Goal: Task Accomplishment & Management: Use online tool/utility

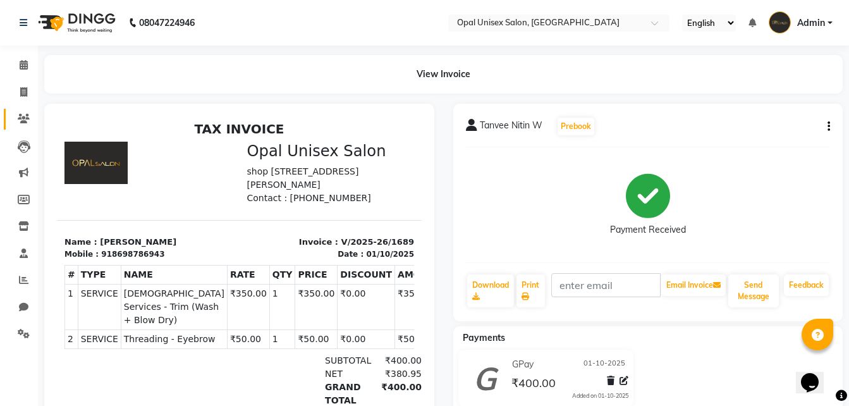
click at [20, 111] on link "Clients" at bounding box center [19, 119] width 30 height 21
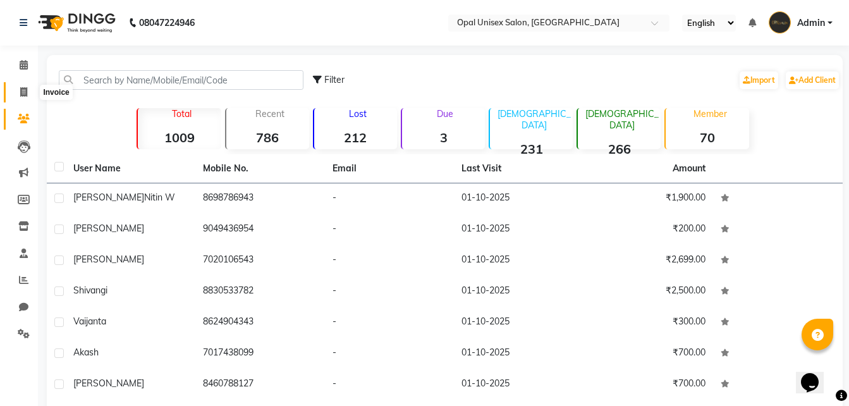
click at [25, 96] on icon at bounding box center [23, 91] width 7 height 9
select select "service"
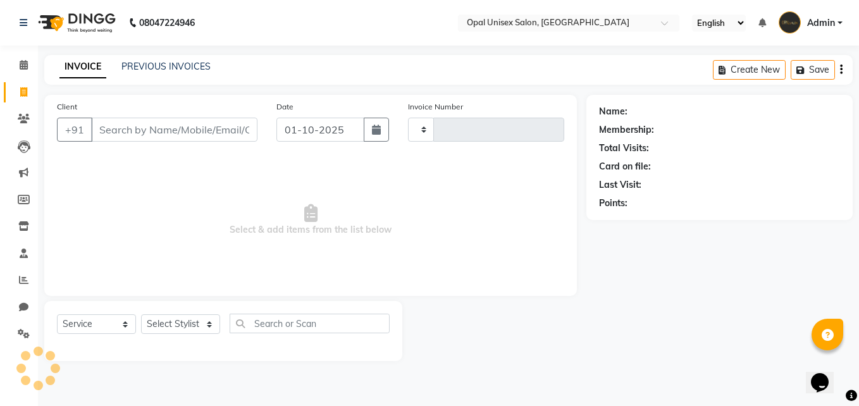
type input "1690"
select select "8653"
click at [116, 122] on input "Client" at bounding box center [174, 130] width 166 height 24
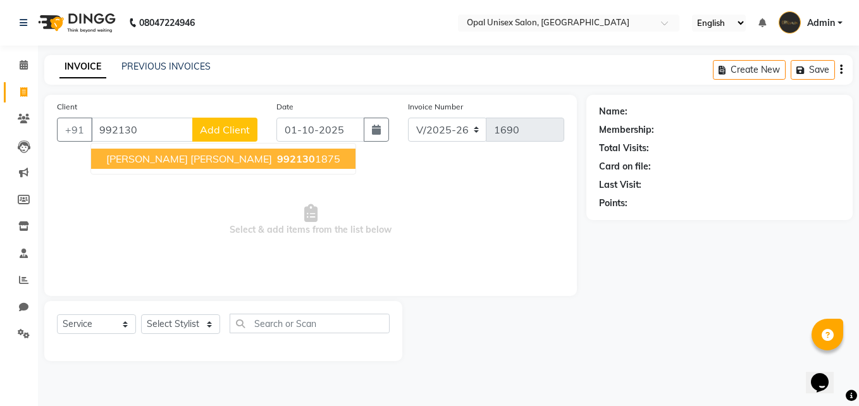
click at [181, 161] on span "[PERSON_NAME] [PERSON_NAME]" at bounding box center [189, 158] width 166 height 13
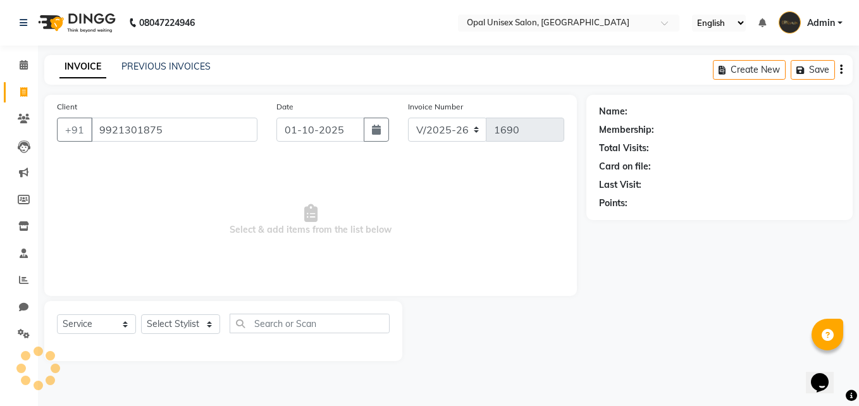
type input "9921301875"
click at [191, 321] on select "Select Stylist [PERSON_NAME] Guru [PERSON_NAME][GEOGRAPHIC_DATA] [PERSON_NAME][…" at bounding box center [180, 324] width 79 height 20
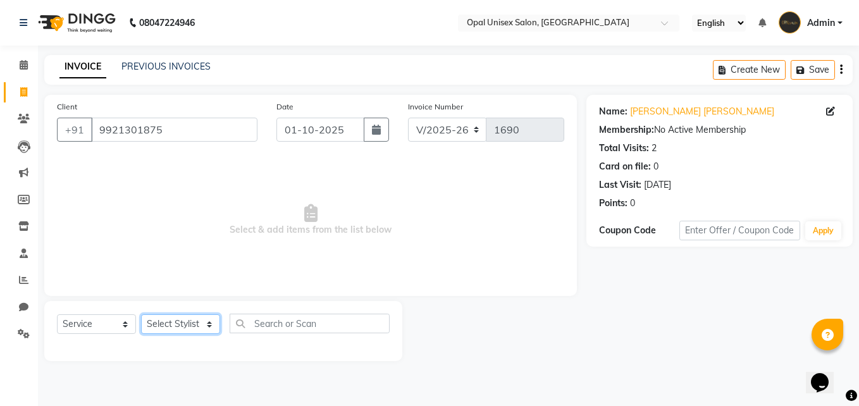
select select "86884"
click at [141, 314] on select "Select Stylist [PERSON_NAME] Guru [PERSON_NAME][GEOGRAPHIC_DATA] [PERSON_NAME][…" at bounding box center [180, 324] width 79 height 20
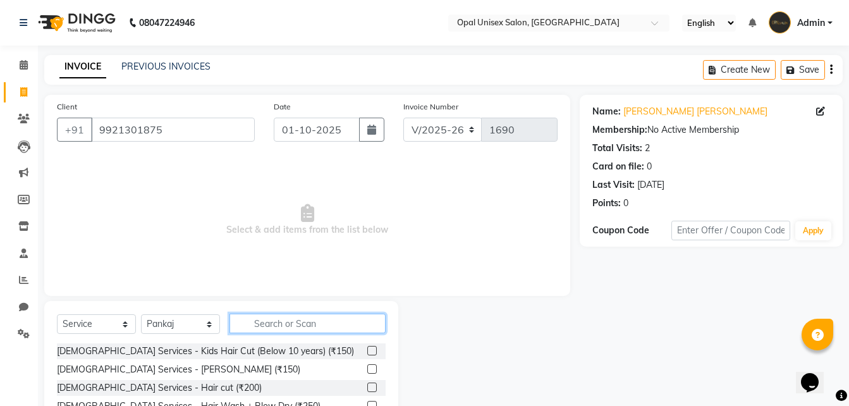
click at [359, 324] on input "text" at bounding box center [308, 324] width 156 height 20
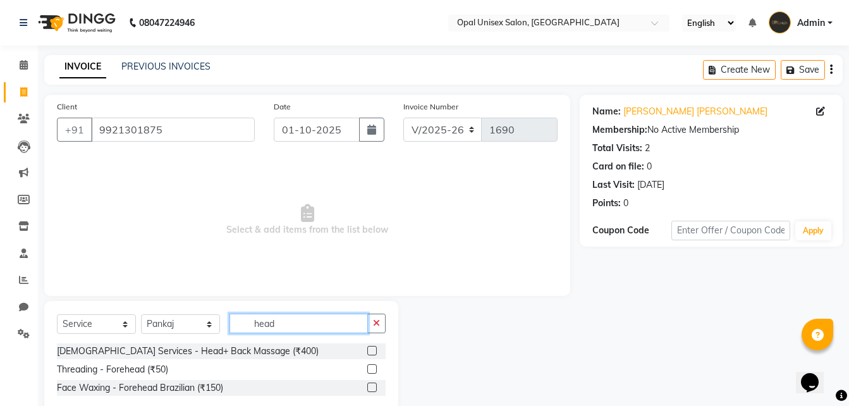
type input "head"
click at [371, 355] on label at bounding box center [371, 350] width 9 height 9
click at [371, 355] on input "checkbox" at bounding box center [371, 351] width 8 height 8
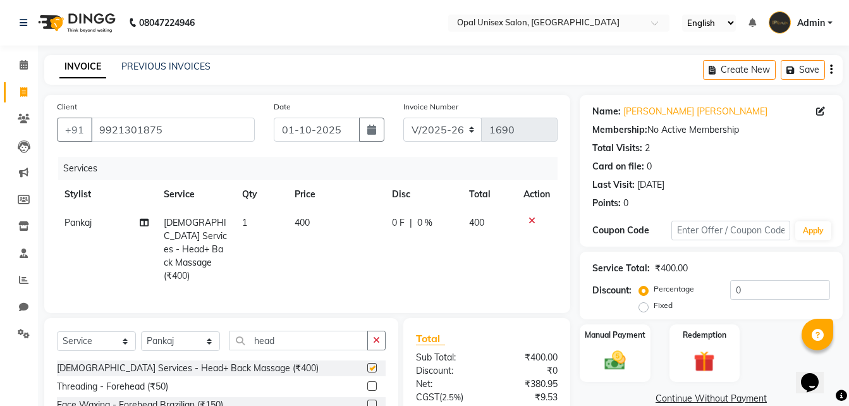
checkbox input "false"
click at [635, 340] on label "Manual Payment" at bounding box center [615, 334] width 63 height 12
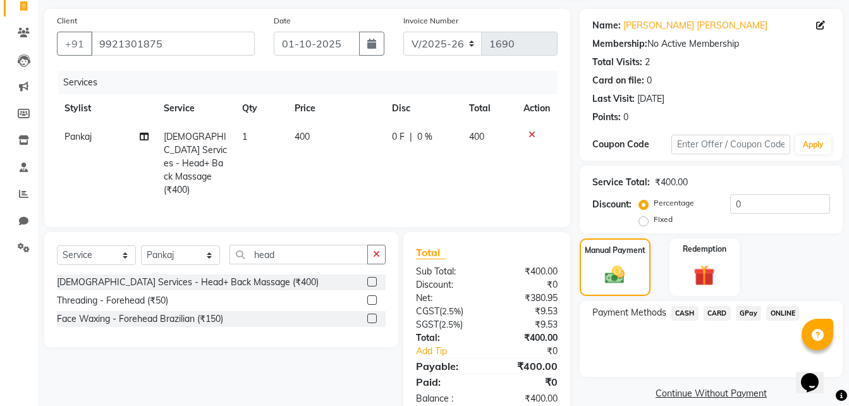
scroll to position [102, 0]
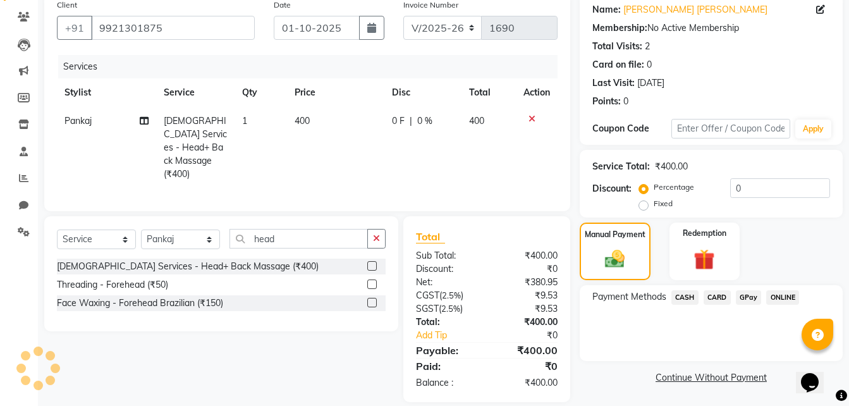
click at [681, 295] on span "CASH" at bounding box center [685, 297] width 27 height 15
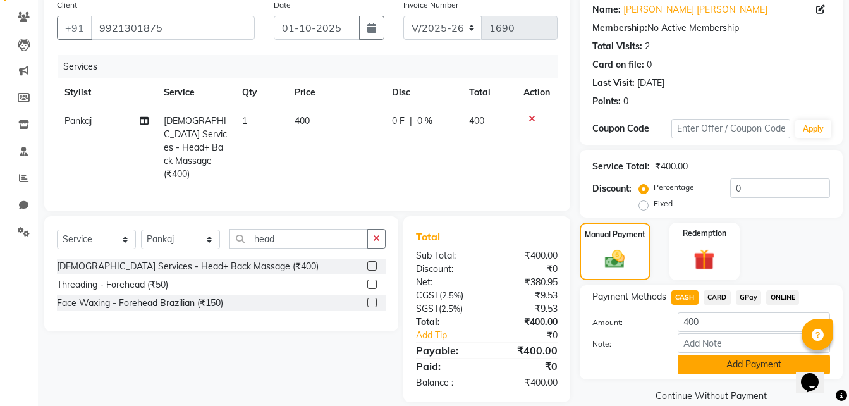
click at [756, 364] on button "Add Payment" at bounding box center [754, 365] width 152 height 20
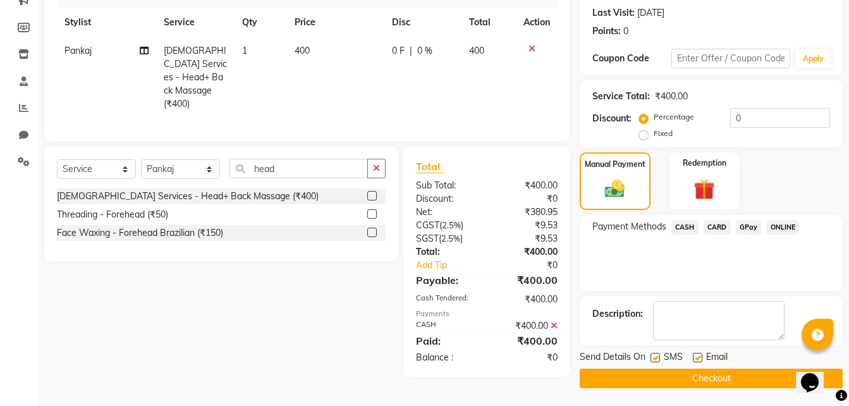
scroll to position [173, 0]
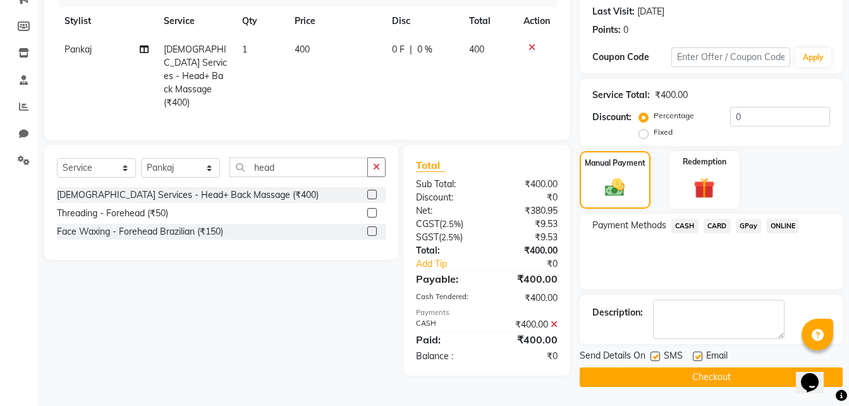
click at [730, 373] on button "Checkout" at bounding box center [711, 377] width 263 height 20
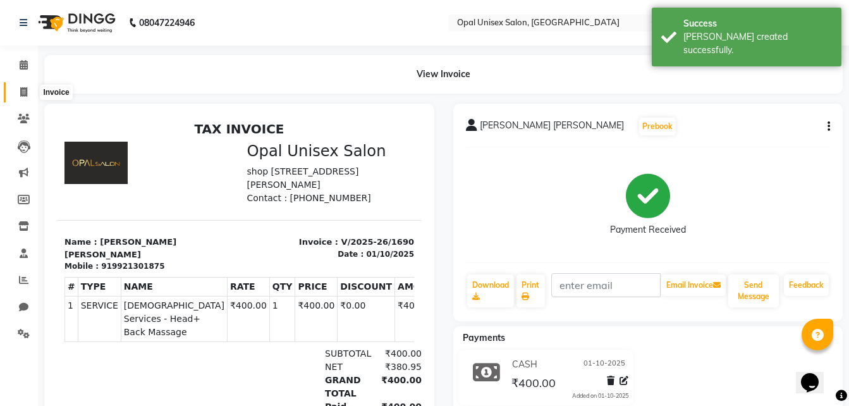
click at [28, 94] on span at bounding box center [24, 92] width 22 height 15
select select "service"
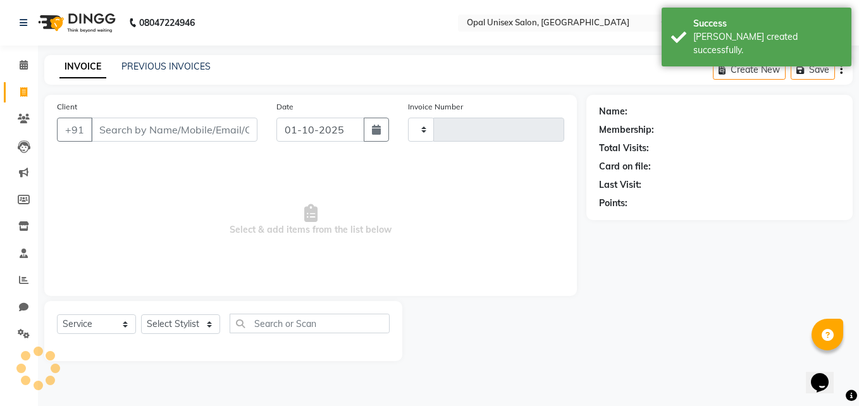
type input "1691"
select select "8653"
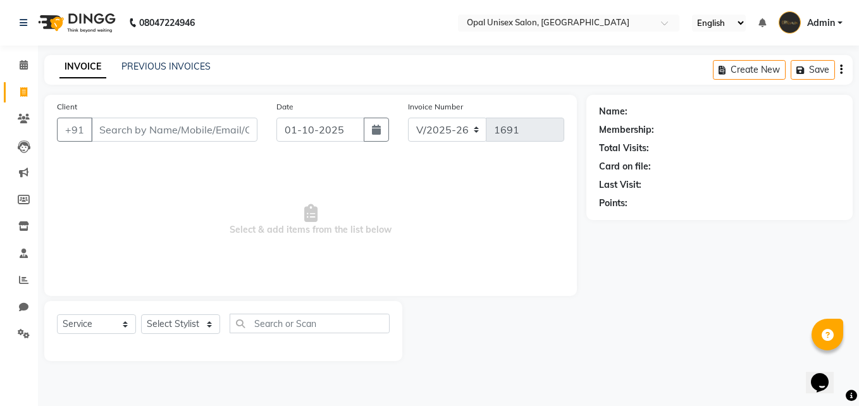
click at [19, 135] on li "Leads" at bounding box center [19, 146] width 38 height 27
drag, startPoint x: 19, startPoint y: 135, endPoint x: 318, endPoint y: 233, distance: 314.2
click at [373, 250] on span "Select & add items from the list below" at bounding box center [310, 220] width 507 height 126
click at [166, 128] on input "Client" at bounding box center [174, 130] width 166 height 24
drag, startPoint x: 166, startPoint y: 128, endPoint x: 117, endPoint y: 135, distance: 49.8
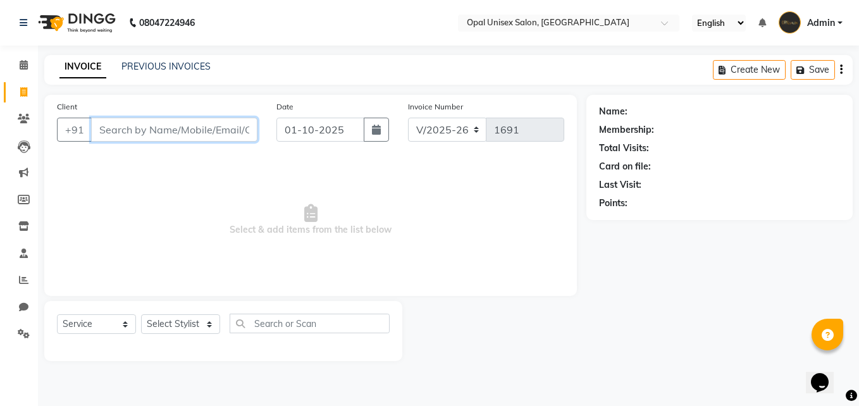
click at [117, 135] on input "Client" at bounding box center [174, 130] width 166 height 24
type input "9670197666"
drag, startPoint x: 194, startPoint y: 131, endPoint x: 175, endPoint y: 166, distance: 40.5
click at [175, 166] on span "Select & add items from the list below" at bounding box center [310, 220] width 507 height 126
click at [209, 126] on span "Add Client" at bounding box center [225, 129] width 50 height 13
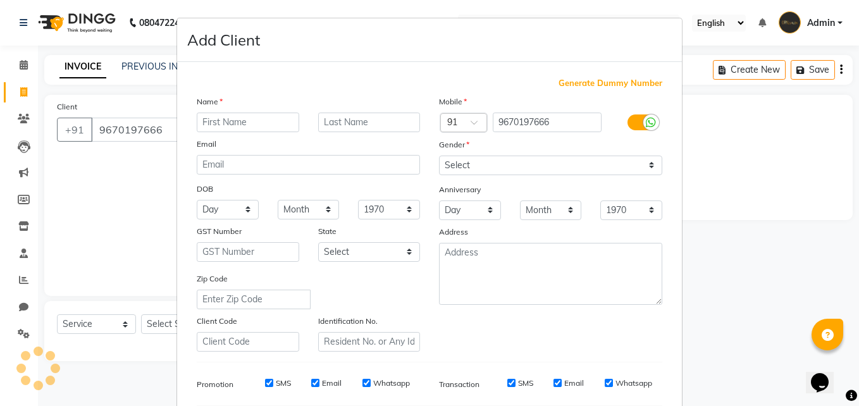
click at [214, 128] on input "text" at bounding box center [248, 123] width 102 height 20
type input "[PERSON_NAME]"
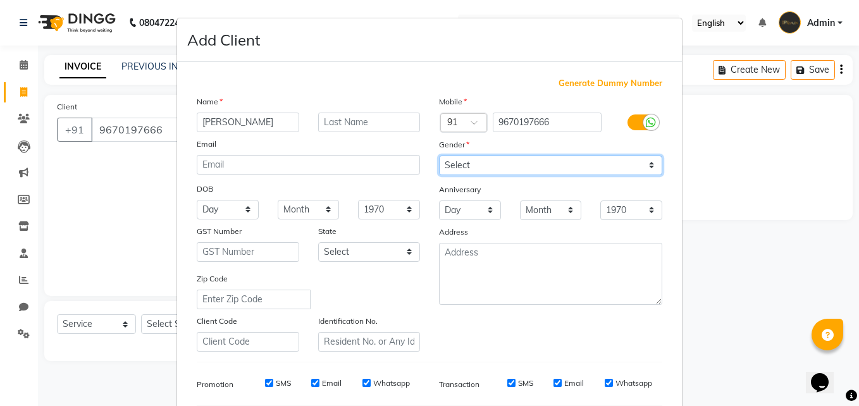
click at [537, 170] on select "Select [DEMOGRAPHIC_DATA] [DEMOGRAPHIC_DATA] Other Prefer Not To Say" at bounding box center [550, 166] width 223 height 20
select select "[DEMOGRAPHIC_DATA]"
click at [439, 156] on select "Select [DEMOGRAPHIC_DATA] [DEMOGRAPHIC_DATA] Other Prefer Not To Say" at bounding box center [550, 166] width 223 height 20
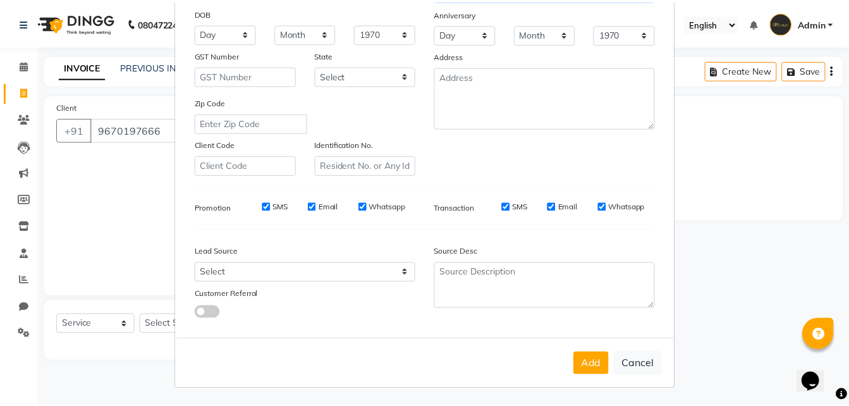
scroll to position [178, 0]
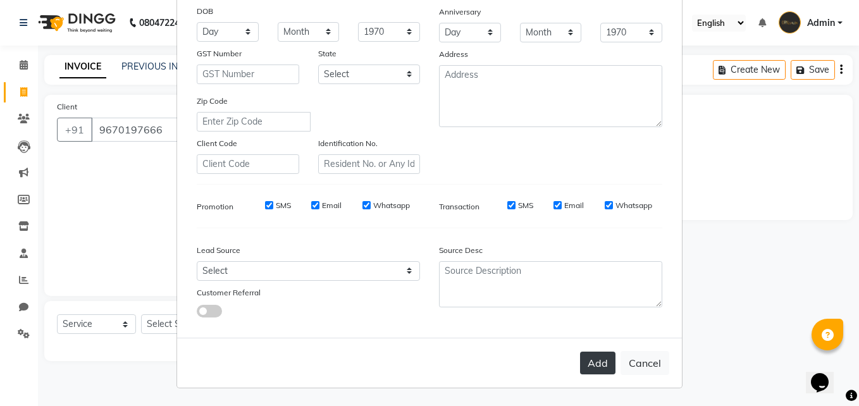
click at [597, 357] on button "Add" at bounding box center [597, 363] width 35 height 23
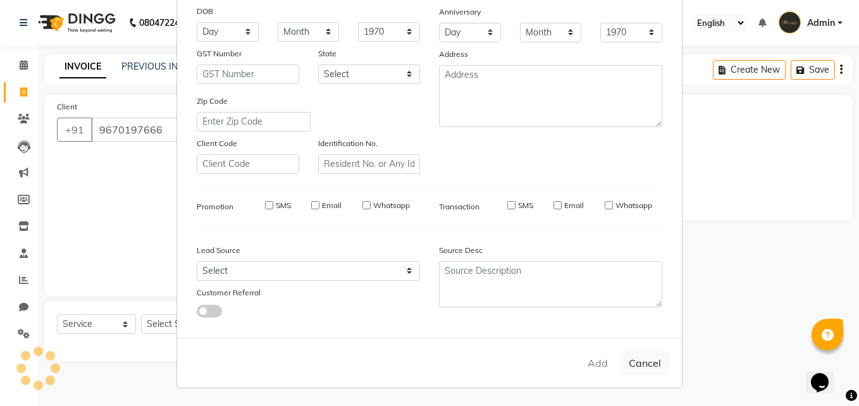
select select
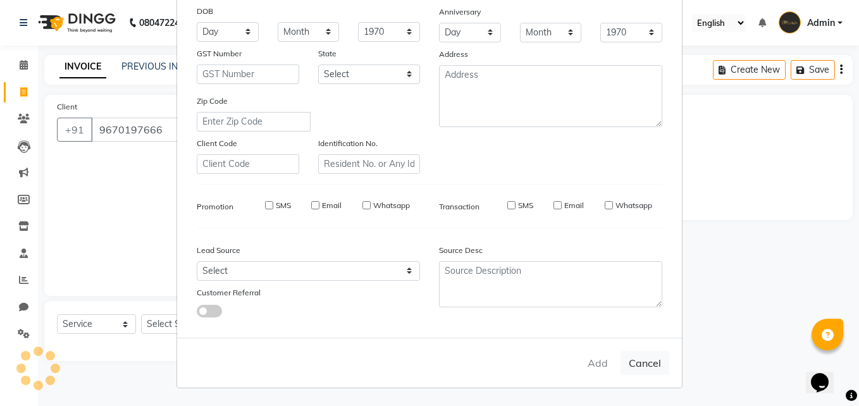
select select
checkbox input "false"
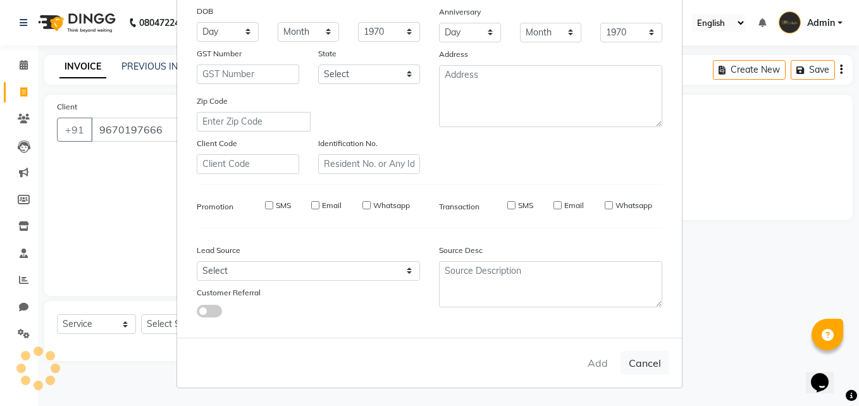
checkbox input "false"
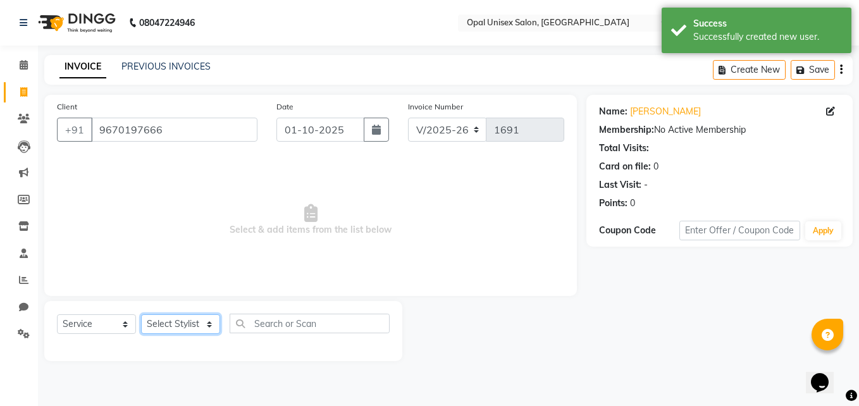
click at [175, 323] on select "Select Stylist [PERSON_NAME] Guru [PERSON_NAME][GEOGRAPHIC_DATA] [PERSON_NAME][…" at bounding box center [180, 324] width 79 height 20
select select "86885"
click at [141, 314] on select "Select Stylist [PERSON_NAME] Guru [PERSON_NAME][GEOGRAPHIC_DATA] [PERSON_NAME][…" at bounding box center [180, 324] width 79 height 20
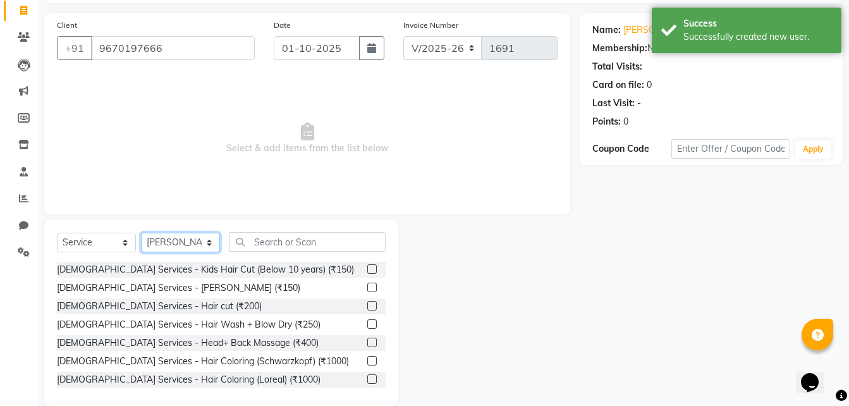
scroll to position [84, 0]
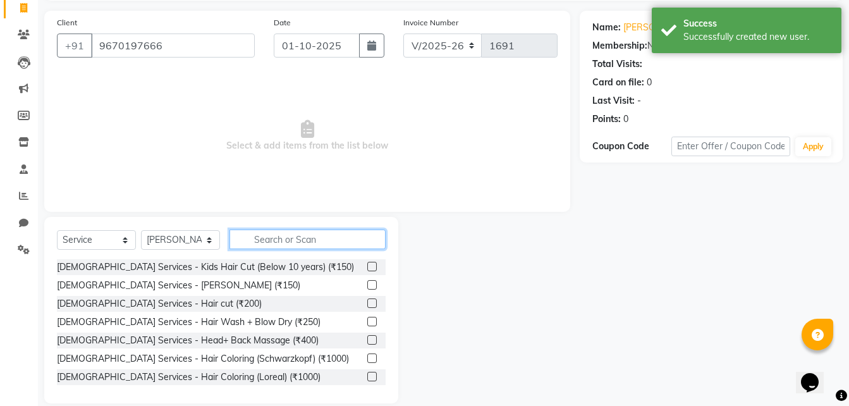
click at [282, 234] on input "text" at bounding box center [308, 240] width 156 height 20
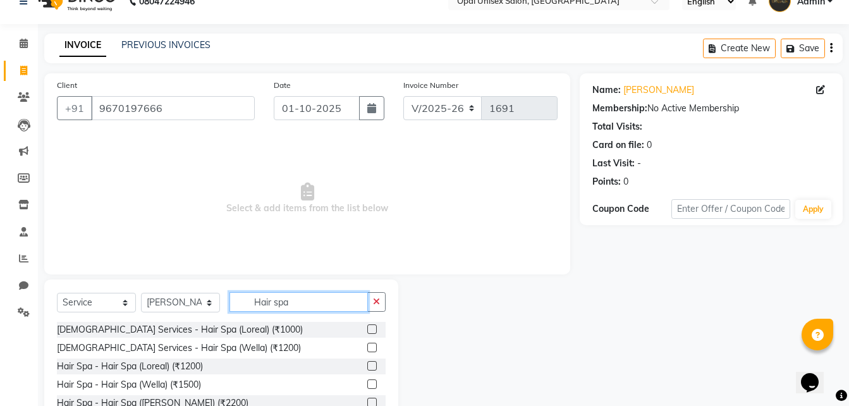
scroll to position [42, 0]
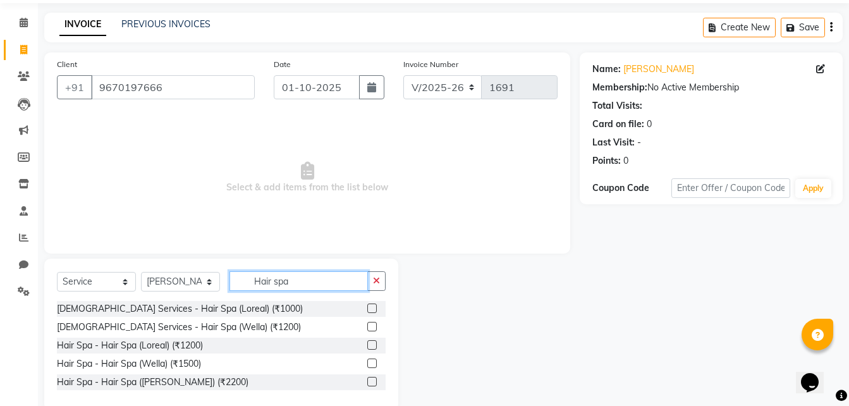
type input "Hair spa"
click at [371, 361] on label at bounding box center [371, 363] width 9 height 9
click at [371, 361] on input "checkbox" at bounding box center [371, 364] width 8 height 8
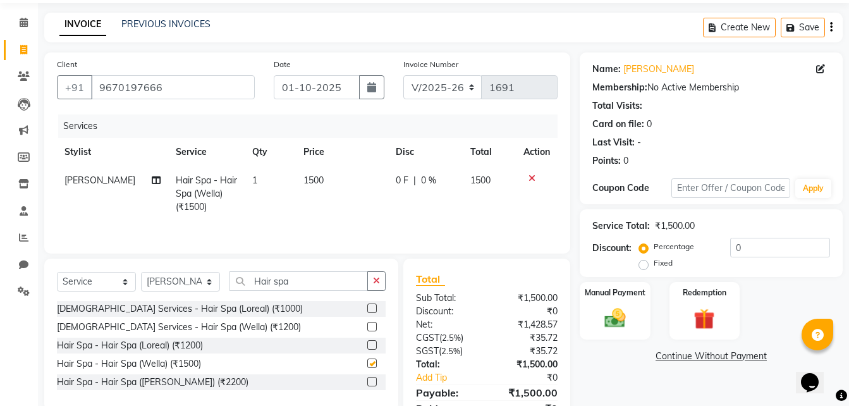
checkbox input "false"
click at [629, 305] on img at bounding box center [615, 317] width 35 height 25
click at [750, 359] on span "GPay" at bounding box center [749, 357] width 26 height 15
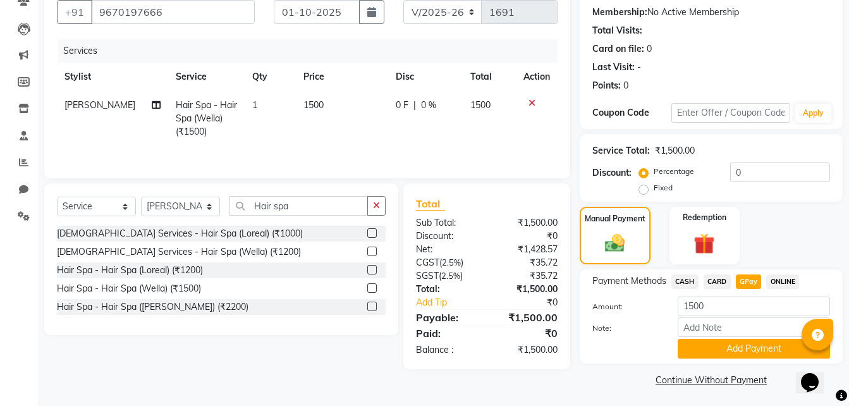
scroll to position [120, 0]
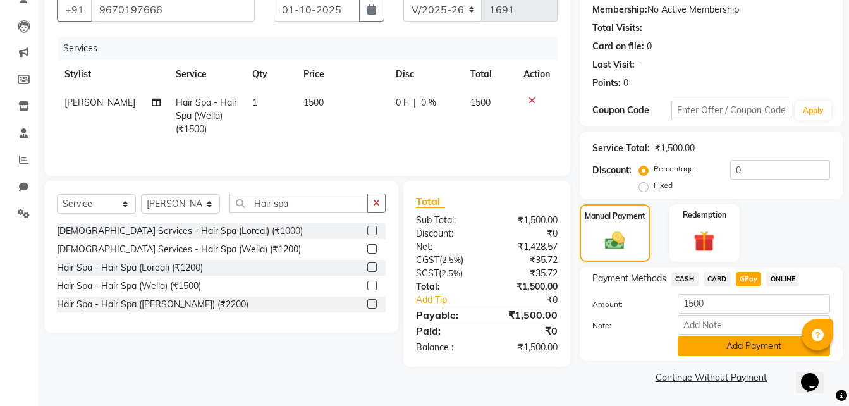
click at [752, 354] on button "Add Payment" at bounding box center [754, 346] width 152 height 20
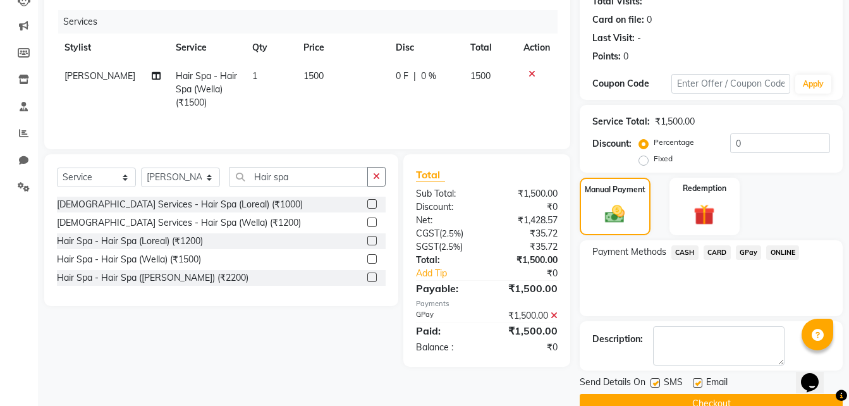
scroll to position [173, 0]
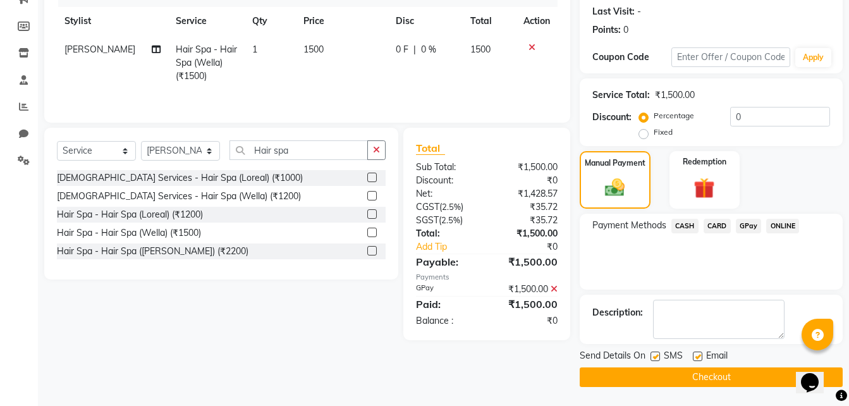
drag, startPoint x: 717, startPoint y: 366, endPoint x: 703, endPoint y: 373, distance: 15.0
click at [717, 367] on div "Send Details On SMS Email Checkout" at bounding box center [711, 368] width 263 height 38
click at [703, 373] on button "Checkout" at bounding box center [711, 377] width 263 height 20
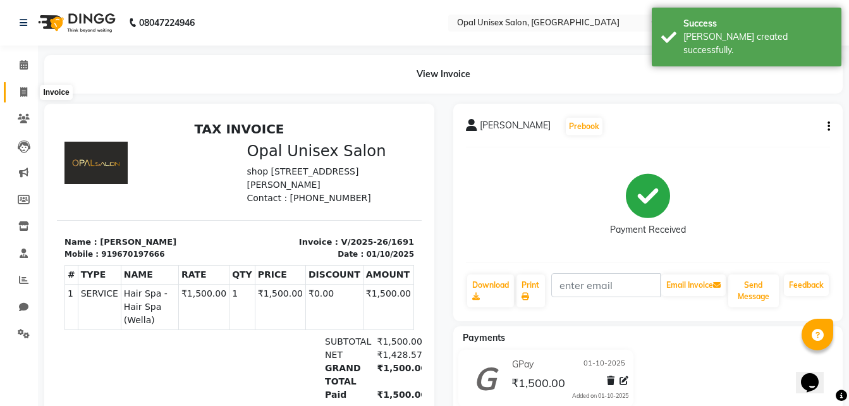
click at [28, 92] on span at bounding box center [24, 92] width 22 height 15
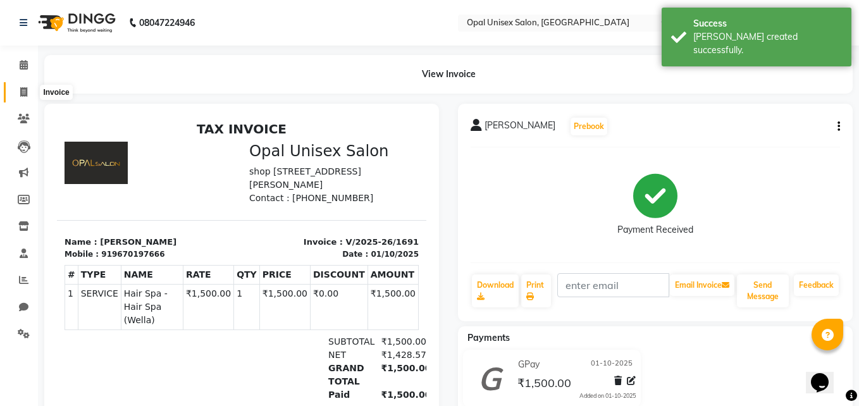
select select "service"
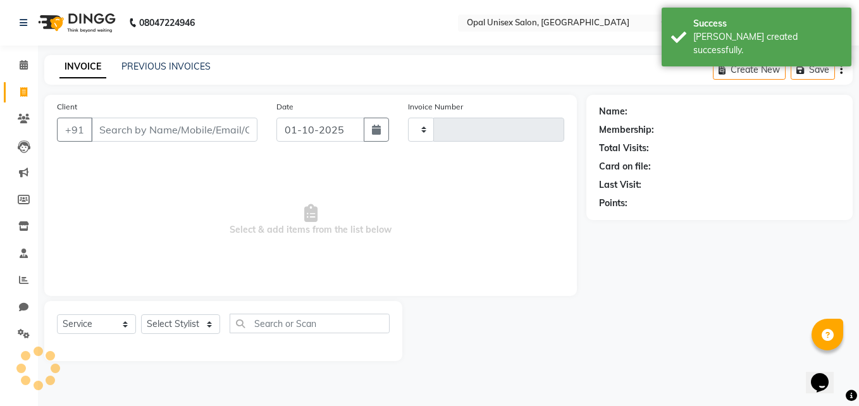
type input "1692"
select select "8653"
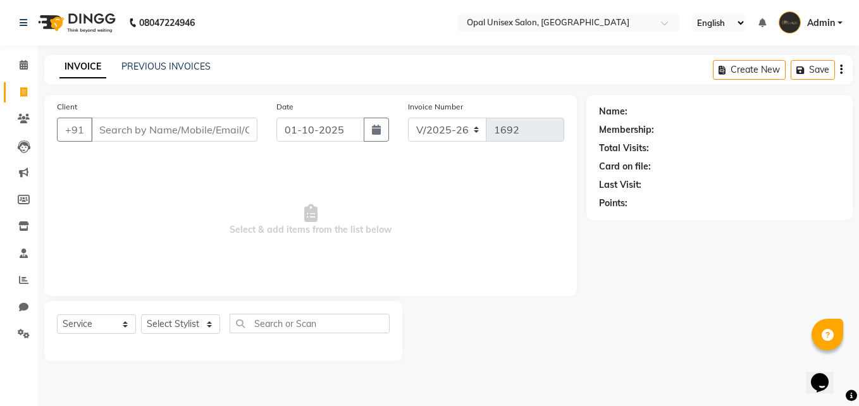
click at [313, 68] on div "INVOICE PREVIOUS INVOICES Create New Save" at bounding box center [448, 70] width 808 height 30
